Goal: Task Accomplishment & Management: Complete application form

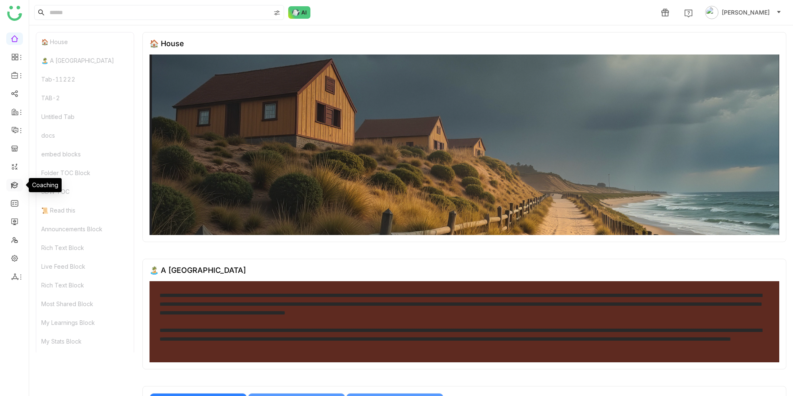
click at [15, 184] on link at bounding box center [14, 184] width 7 height 7
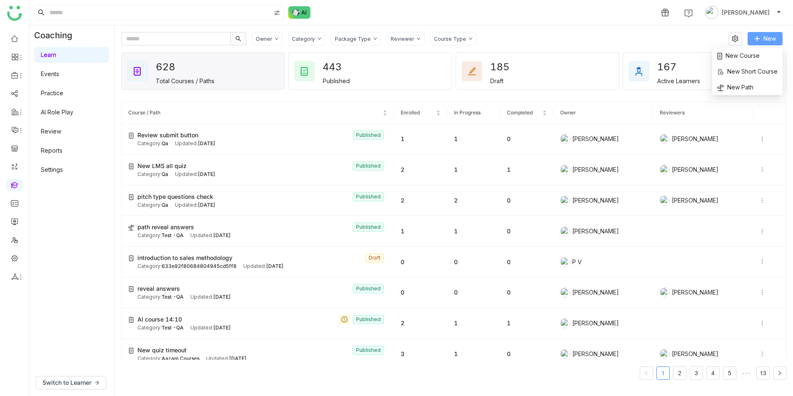
click at [772, 40] on span "New" at bounding box center [769, 38] width 12 height 9
click at [749, 55] on span "New Course" at bounding box center [738, 55] width 42 height 9
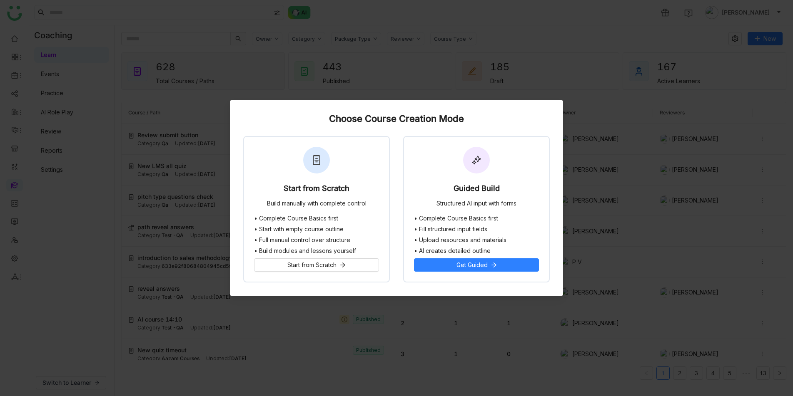
drag, startPoint x: 327, startPoint y: 119, endPoint x: 480, endPoint y: 119, distance: 153.2
click at [480, 119] on div "Choose Course Creation Mode" at bounding box center [396, 119] width 306 height 10
copy div "Choose Course Creation Mode"
click at [347, 117] on div "Choose Course Creation Mode" at bounding box center [396, 119] width 306 height 10
drag, startPoint x: 329, startPoint y: 120, endPoint x: 477, endPoint y: 120, distance: 148.2
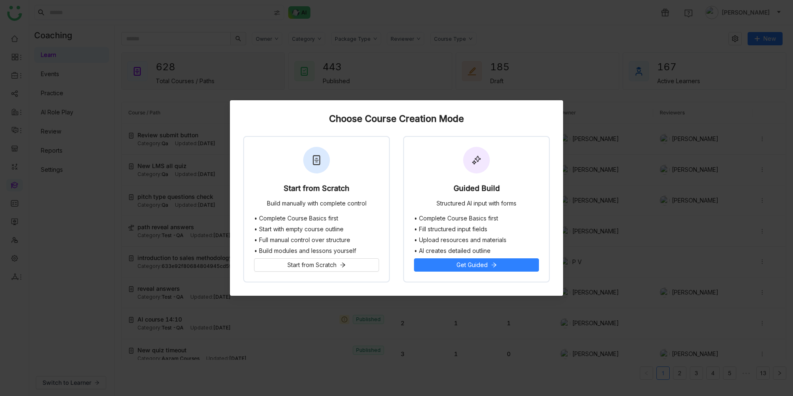
click at [477, 120] on div "Choose Course Creation Mode" at bounding box center [396, 119] width 306 height 10
copy div "Choose Course Creation Mode"
drag, startPoint x: 453, startPoint y: 189, endPoint x: 504, endPoint y: 191, distance: 51.2
click at [505, 191] on div "Guided Build Structured AI input with forms" at bounding box center [476, 176] width 145 height 78
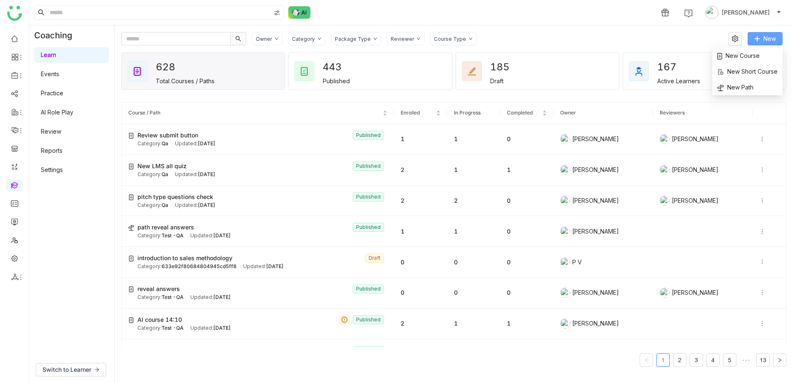
click at [765, 37] on span "New" at bounding box center [769, 38] width 12 height 9
click at [765, 40] on span "New" at bounding box center [769, 38] width 12 height 9
click at [750, 58] on span "New Course" at bounding box center [738, 55] width 42 height 9
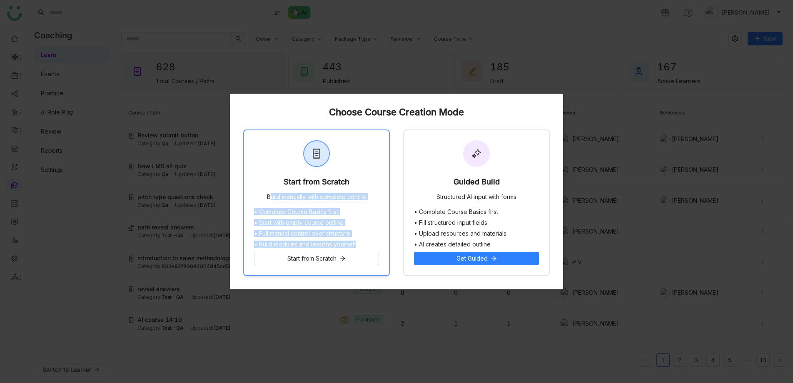
drag, startPoint x: 267, startPoint y: 197, endPoint x: 366, endPoint y: 243, distance: 109.3
click at [366, 243] on div "Start from Scratch Build manually with complete control • Complete Course Basic…" at bounding box center [316, 202] width 147 height 147
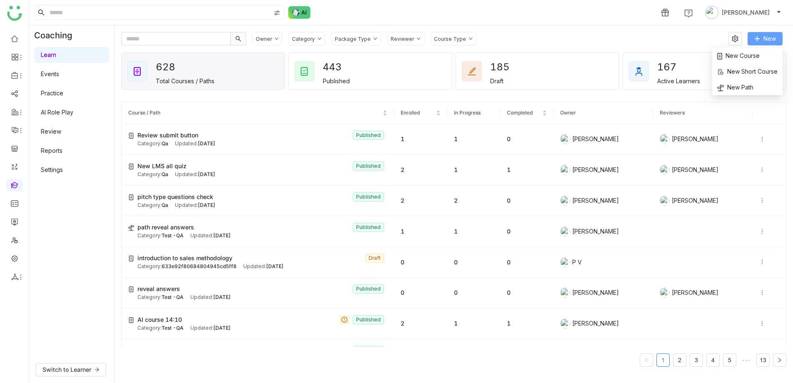
click at [767, 39] on span "New" at bounding box center [769, 38] width 12 height 9
click at [756, 55] on span "New Course" at bounding box center [738, 55] width 42 height 9
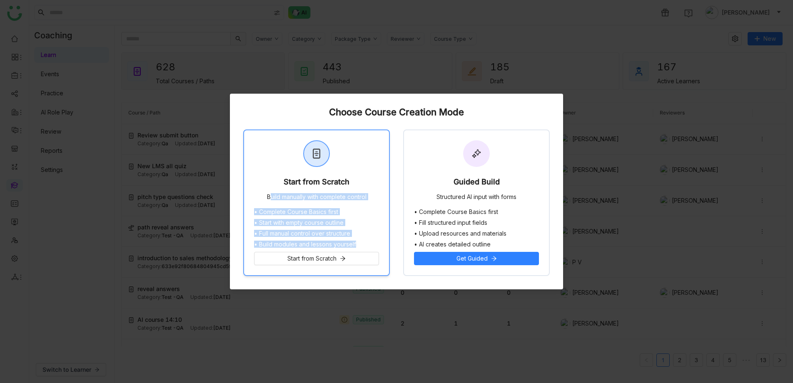
copy div "Build manually with complete control • Complete Course Basics first • Start wit…"
drag, startPoint x: 273, startPoint y: 199, endPoint x: 362, endPoint y: 247, distance: 100.6
click at [362, 247] on div "Start from Scratch Build manually with complete control • Complete Course Basic…" at bounding box center [316, 202] width 147 height 147
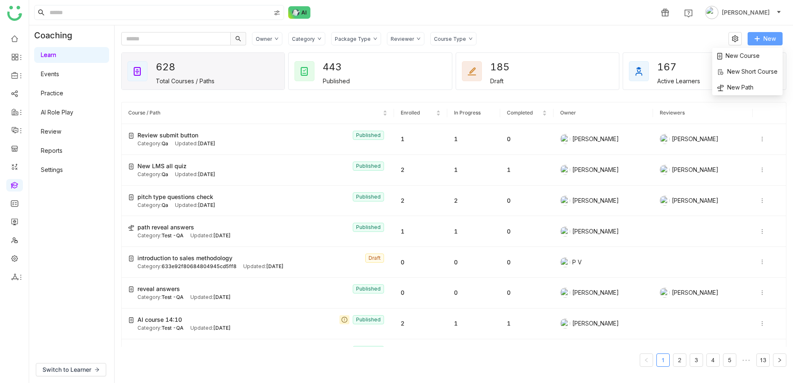
click at [767, 36] on span "New" at bounding box center [769, 38] width 12 height 9
click at [754, 56] on span "New Course" at bounding box center [738, 55] width 42 height 9
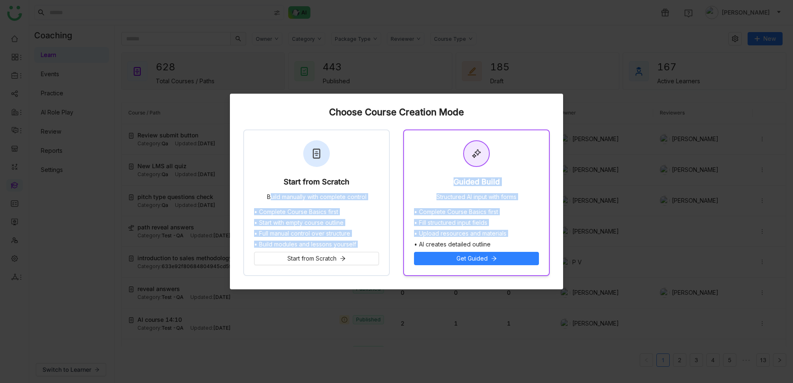
drag, startPoint x: 272, startPoint y: 201, endPoint x: 475, endPoint y: 225, distance: 204.6
click at [493, 240] on div "Start from Scratch Build manually with complete control • Complete Course Basic…" at bounding box center [396, 202] width 306 height 147
click at [438, 197] on div "Structured AI input with forms" at bounding box center [476, 198] width 80 height 8
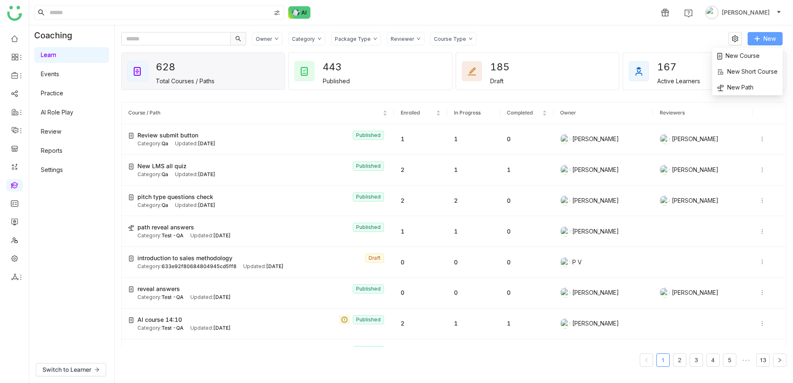
click at [768, 42] on span "New" at bounding box center [769, 38] width 12 height 9
click at [757, 55] on span "New Course" at bounding box center [738, 55] width 42 height 9
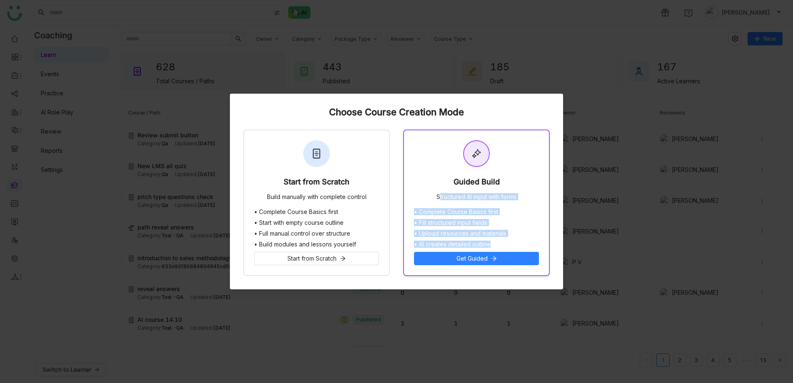
drag, startPoint x: 436, startPoint y: 195, endPoint x: 510, endPoint y: 248, distance: 90.5
click at [510, 248] on div "Guided Build Structured AI input with forms • Complete Course Basics first • Fi…" at bounding box center [476, 202] width 147 height 147
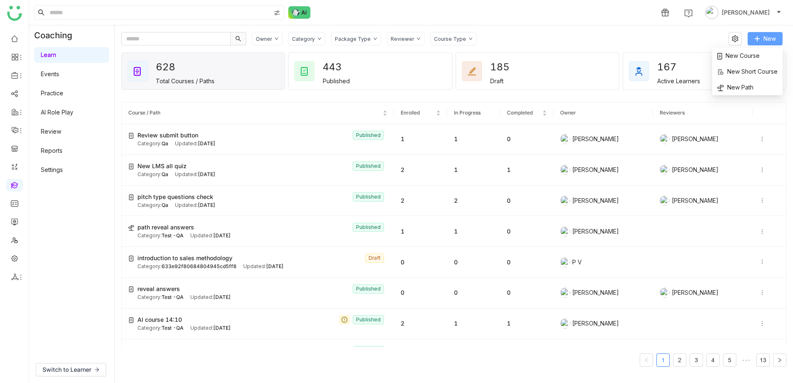
click at [772, 37] on span "New" at bounding box center [769, 38] width 12 height 9
click at [759, 54] on li "New Course" at bounding box center [747, 56] width 70 height 16
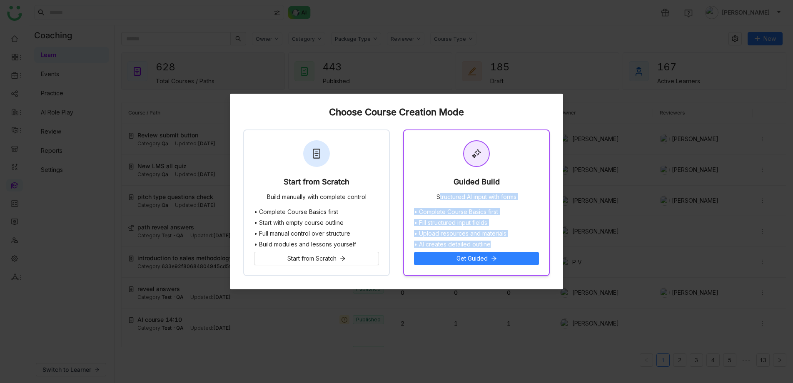
copy div "Structured AI input with forms • Complete Course Basics first • Fill structured…"
drag, startPoint x: 436, startPoint y: 197, endPoint x: 495, endPoint y: 242, distance: 75.1
click at [495, 242] on div "Guided Build Structured AI input with forms • Complete Course Basics first • Fi…" at bounding box center [476, 202] width 147 height 147
